Goal: Task Accomplishment & Management: Complete application form

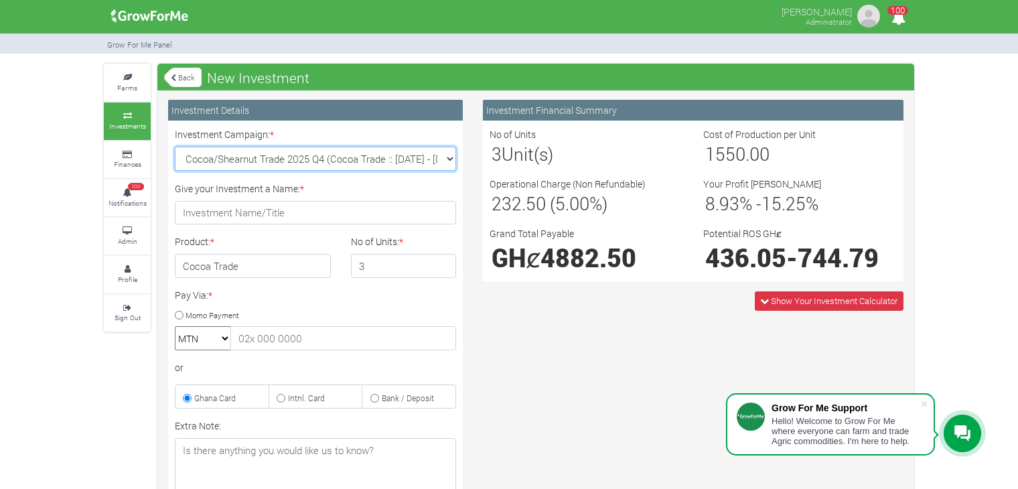
click at [443, 159] on select "Cocoa/Shearnut Trade 2025 Q4 (Cocoa Trade :: [DATE] - [DATE]) Maize Trade 2025 …" at bounding box center [315, 159] width 281 height 24
select select "43"
click at [175, 147] on select "Cocoa/Shearnut Trade 2025 Q4 (Cocoa Trade :: [DATE] - [DATE]) Maize Trade 2025 …" at bounding box center [315, 159] width 281 height 24
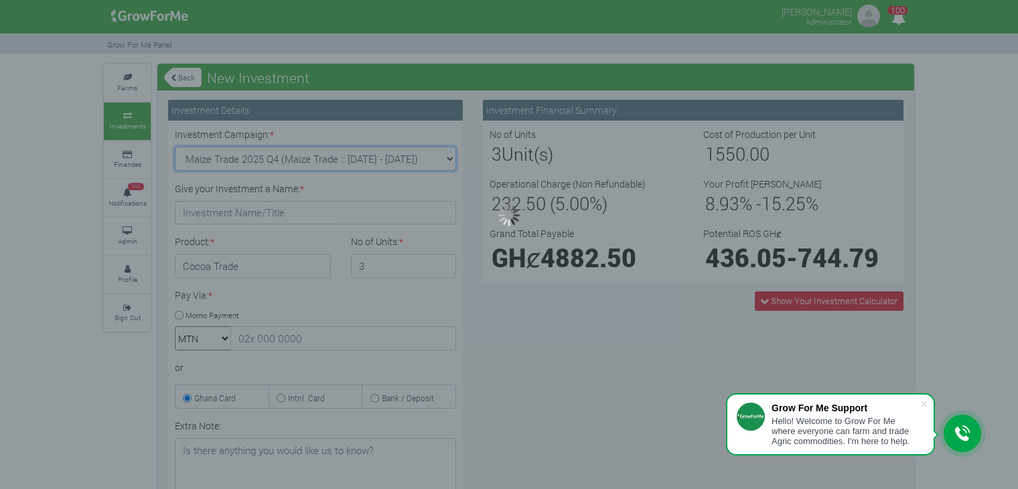
type input "1"
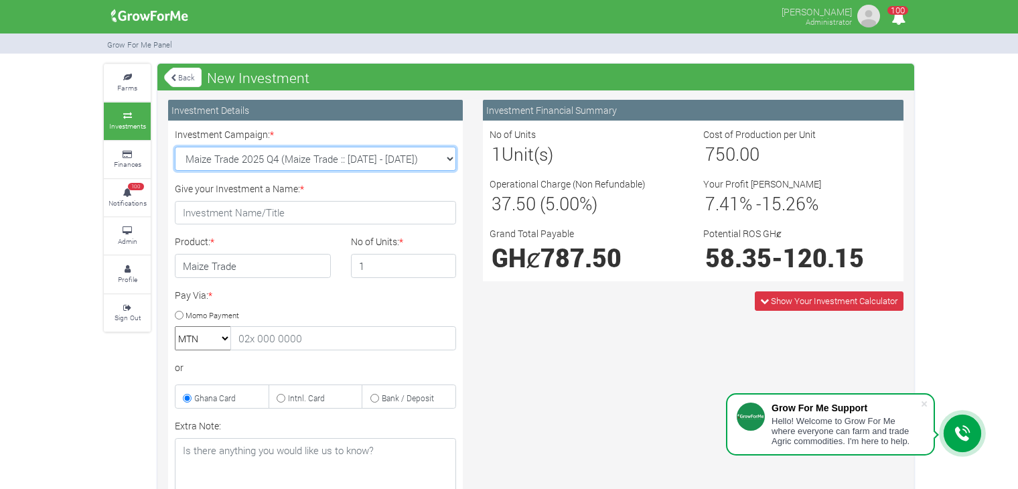
click at [444, 155] on select "Cocoa/Shearnut Trade 2025 Q4 (Cocoa Trade :: [DATE] - [DATE]) Maize Trade 2025 …" at bounding box center [315, 159] width 281 height 24
select select "45"
click at [175, 147] on select "Cocoa/Shearnut Trade 2025 Q4 (Cocoa Trade :: [DATE] - [DATE]) Maize Trade 2025 …" at bounding box center [315, 159] width 281 height 24
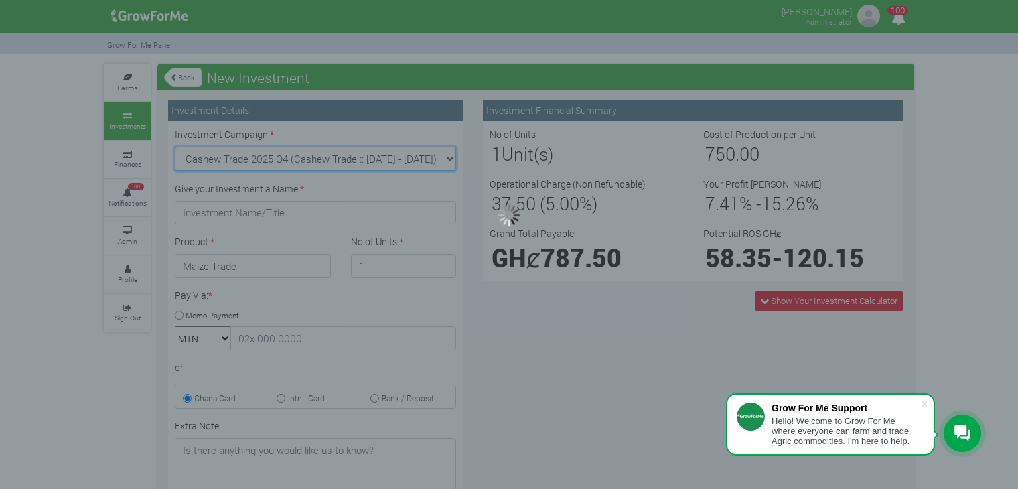
type input "1"
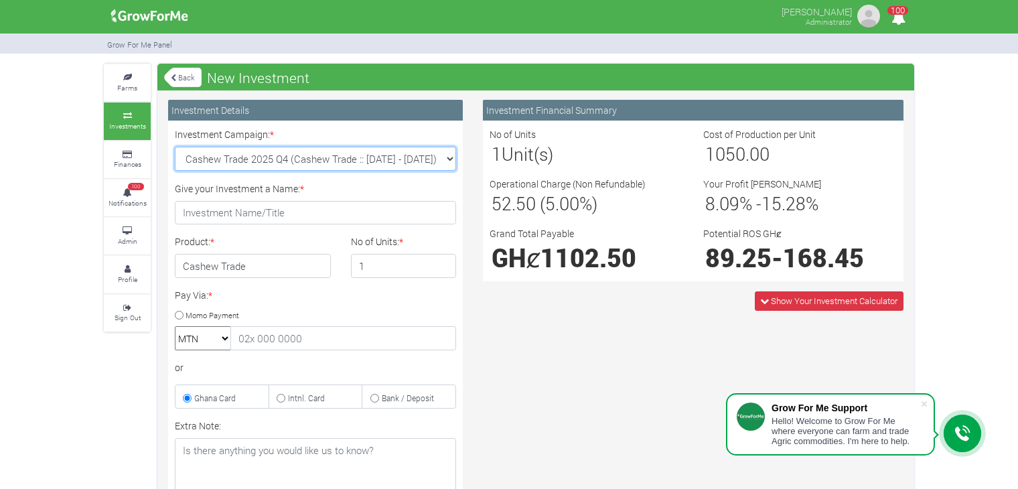
click at [451, 160] on select "Cocoa/Shearnut Trade 2025 Q4 (Cocoa Trade :: [DATE] - [DATE]) Maize Trade 2025 …" at bounding box center [315, 159] width 281 height 24
select select "44"
click at [175, 147] on select "Cocoa/Shearnut Trade 2025 Q4 (Cocoa Trade :: [DATE] - [DATE]) Maize Trade 2025 …" at bounding box center [315, 159] width 281 height 24
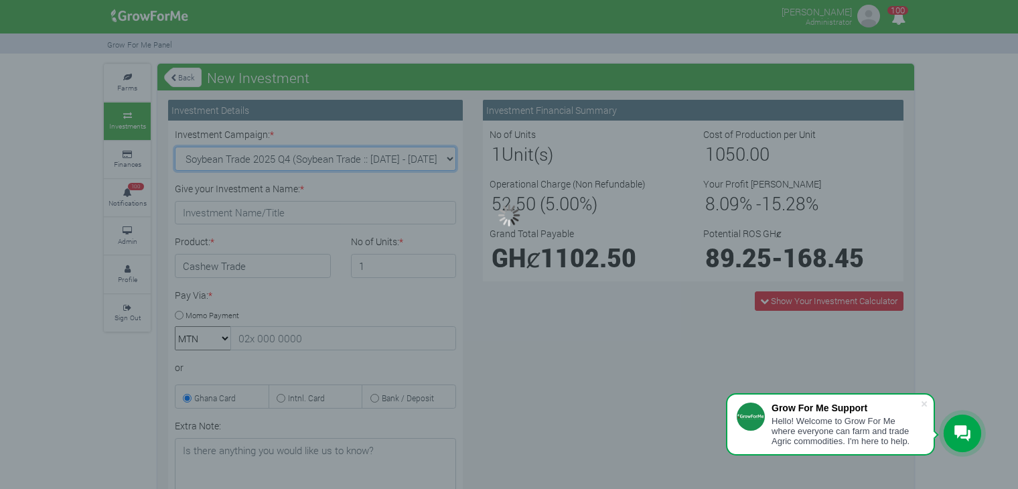
type input "1"
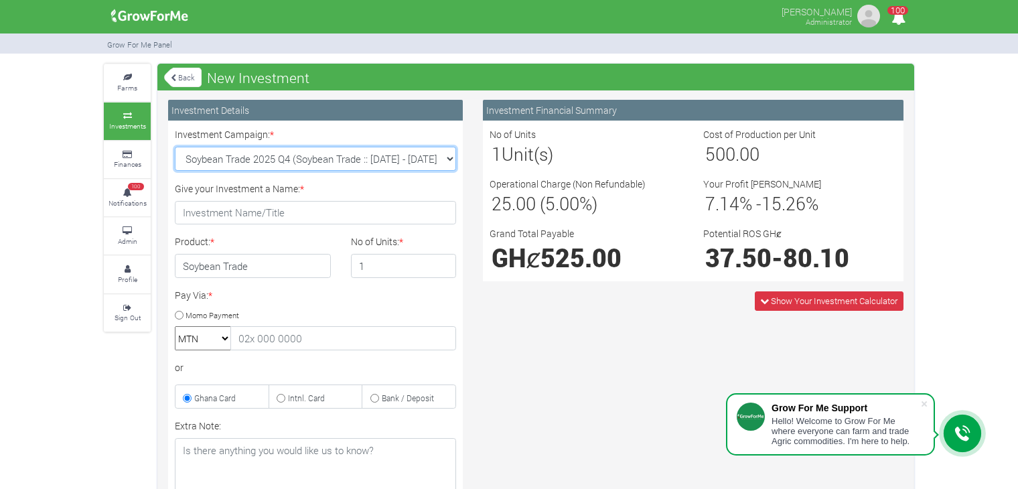
click at [442, 152] on select "Cocoa/Shearnut Trade 2025 Q4 (Cocoa Trade :: [DATE] - [DATE]) Maize Trade 2025 …" at bounding box center [315, 159] width 281 height 24
select select "46"
click at [175, 147] on select "Cocoa/Shearnut Trade 2025 Q4 (Cocoa Trade :: [DATE] - [DATE]) Maize Trade 2025 …" at bounding box center [315, 159] width 281 height 24
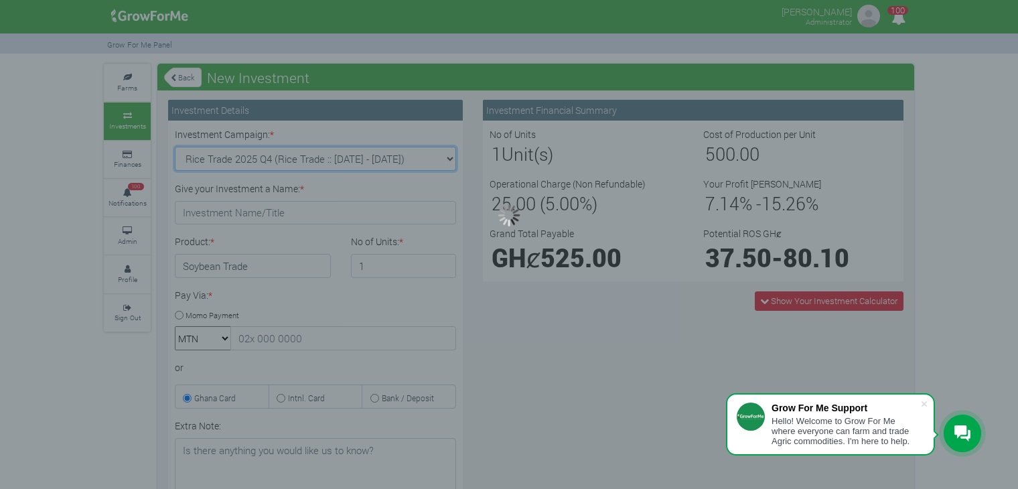
type input "1"
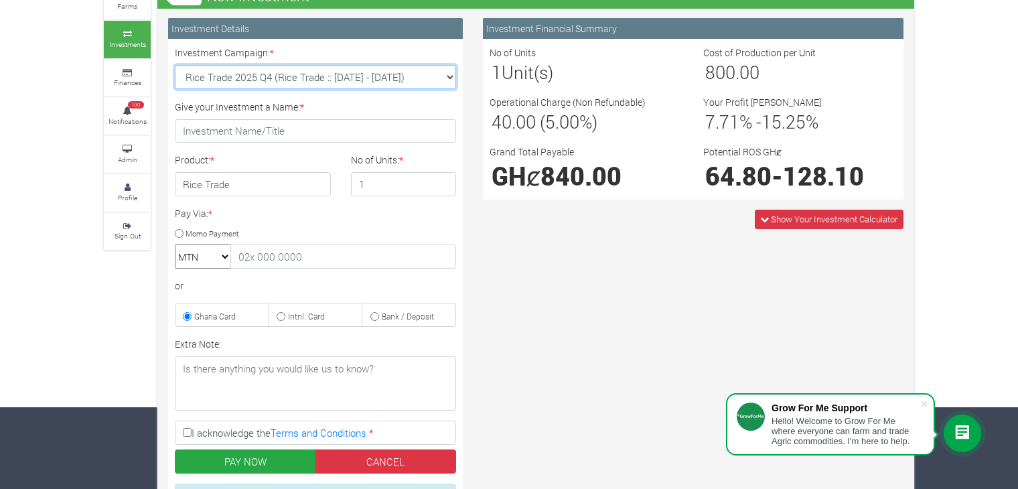
scroll to position [83, 0]
